Goal: Information Seeking & Learning: Learn about a topic

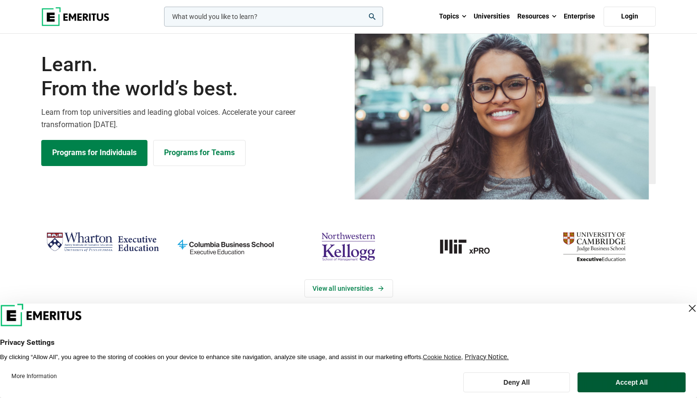
click at [640, 380] on button "Accept All" at bounding box center [631, 382] width 108 height 20
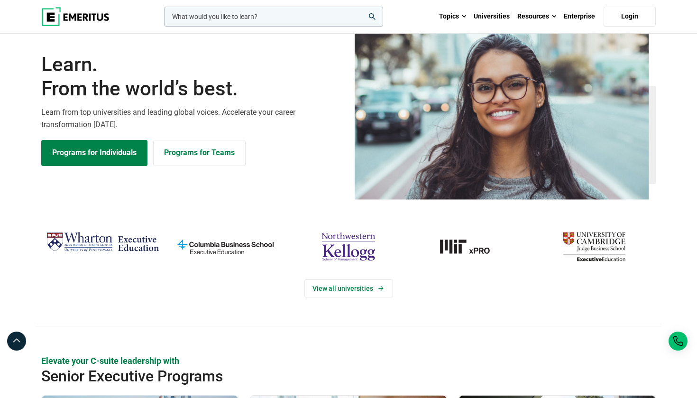
click at [261, 23] on input "woocommerce-product-search-field-0" at bounding box center [273, 17] width 219 height 20
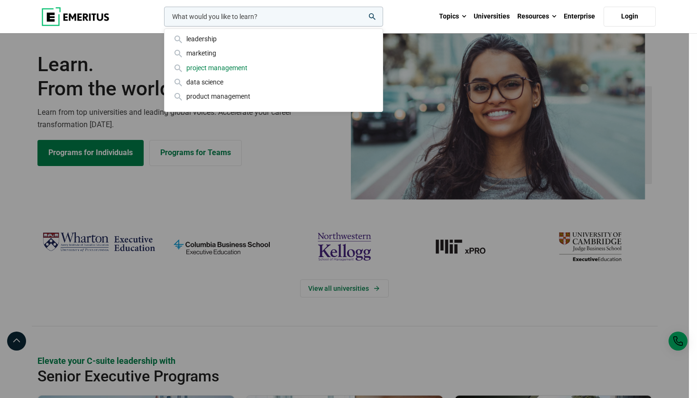
click at [220, 67] on div "project management" at bounding box center [273, 68] width 203 height 10
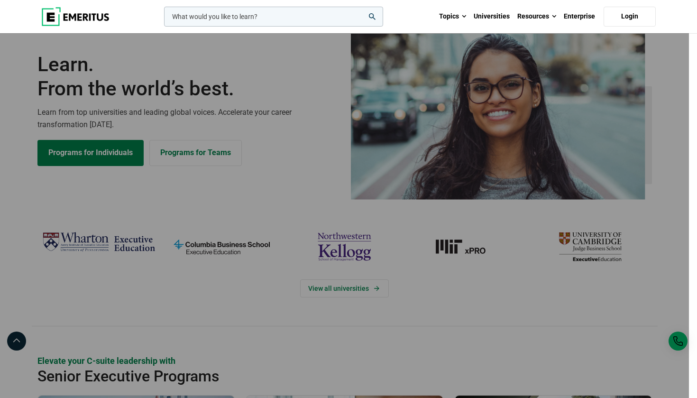
click at [363, 27] on div "leadership marketing project management data science product management" at bounding box center [272, 17] width 221 height 20
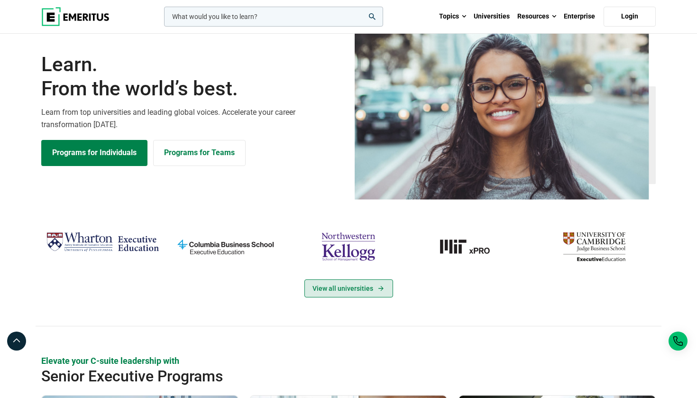
click at [362, 297] on link "View all universities" at bounding box center [348, 288] width 89 height 18
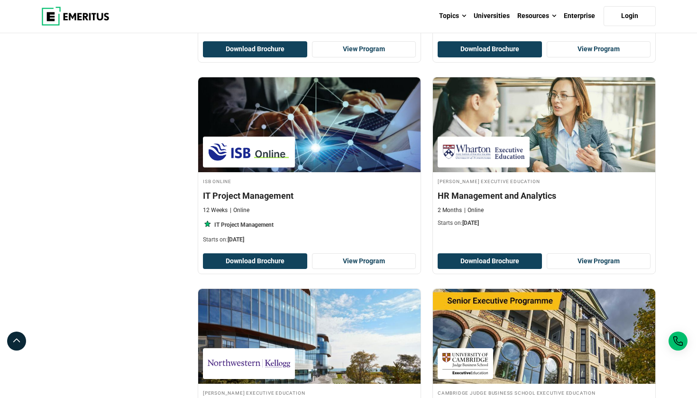
scroll to position [475, 0]
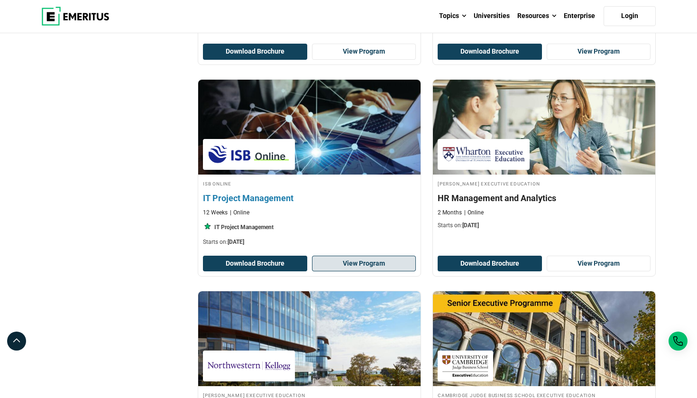
click at [375, 272] on link "View Program" at bounding box center [364, 264] width 104 height 16
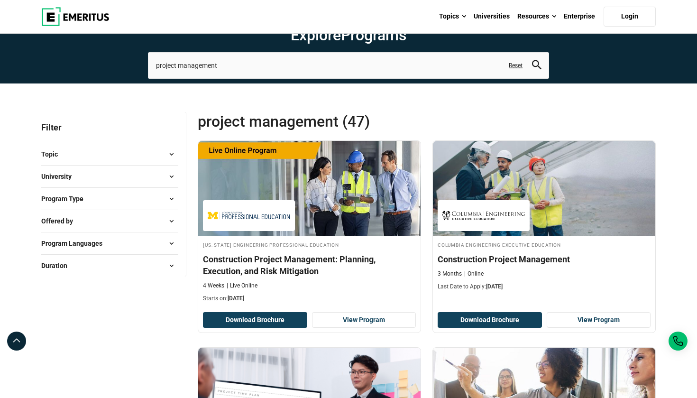
scroll to position [0, 0]
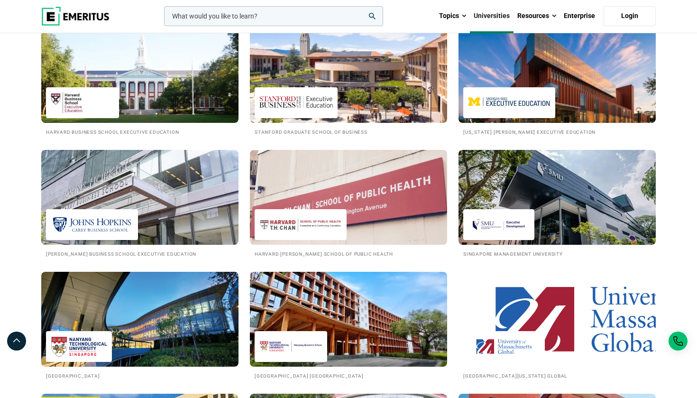
scroll to position [1126, 0]
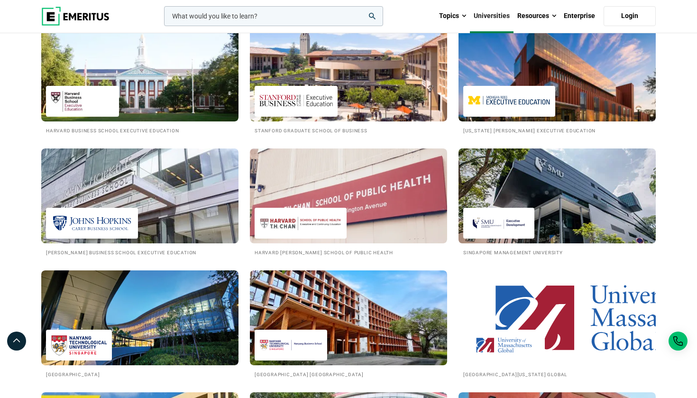
click at [495, 234] on img at bounding box center [499, 222] width 62 height 21
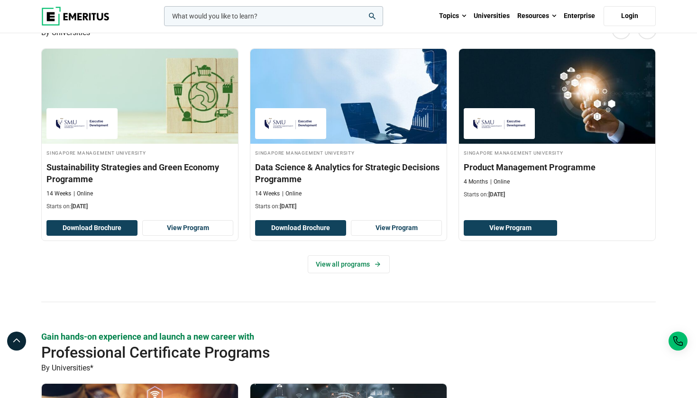
scroll to position [564, 0]
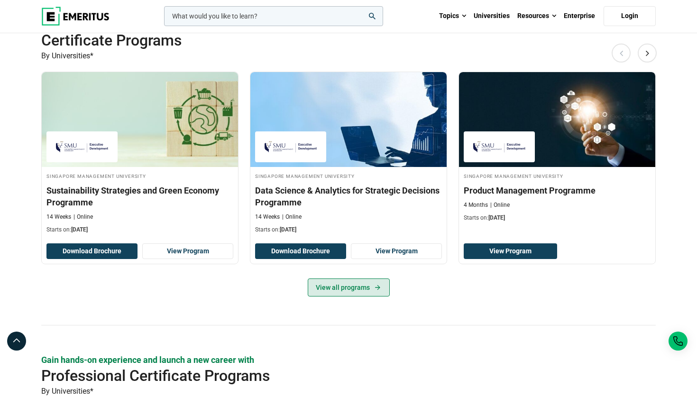
click at [347, 296] on link "View all programs" at bounding box center [349, 287] width 82 height 18
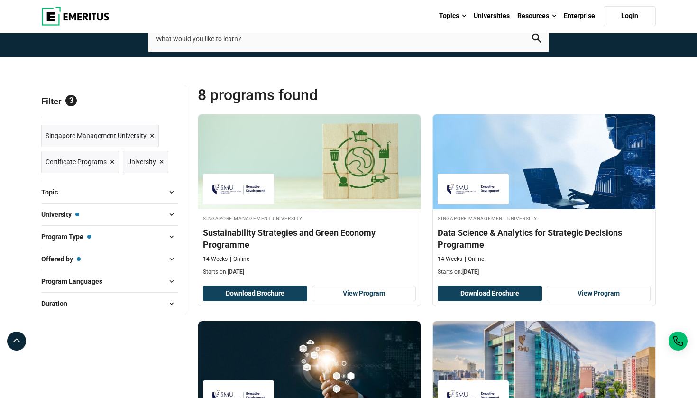
scroll to position [27, 0]
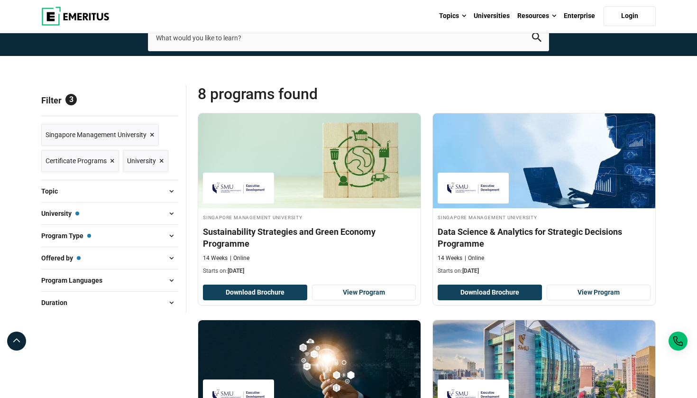
click at [172, 220] on span at bounding box center [171, 213] width 14 height 14
click at [161, 220] on button "University — [GEOGRAPHIC_DATA]" at bounding box center [109, 213] width 137 height 14
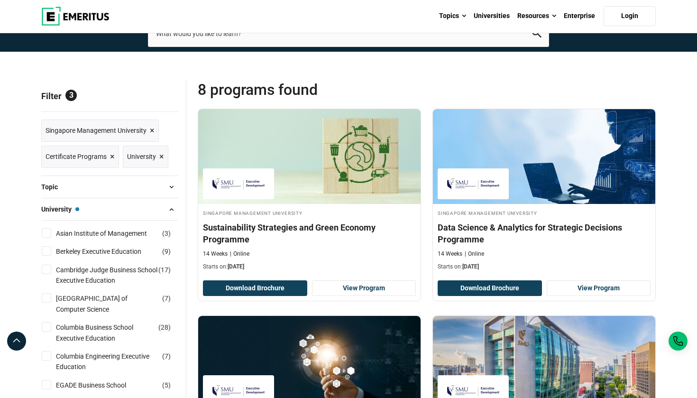
scroll to position [31, 0]
